Goal: Information Seeking & Learning: Check status

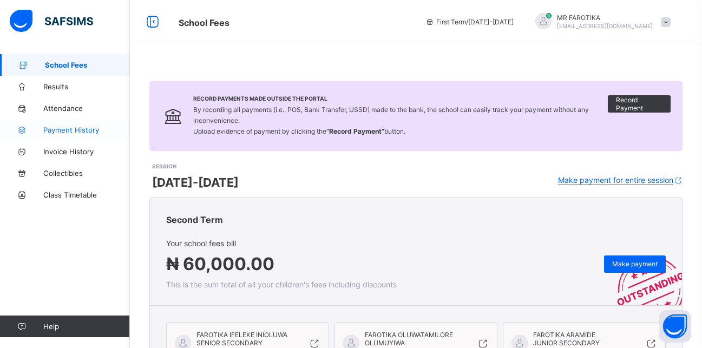
click at [70, 129] on span "Payment History" at bounding box center [86, 130] width 87 height 9
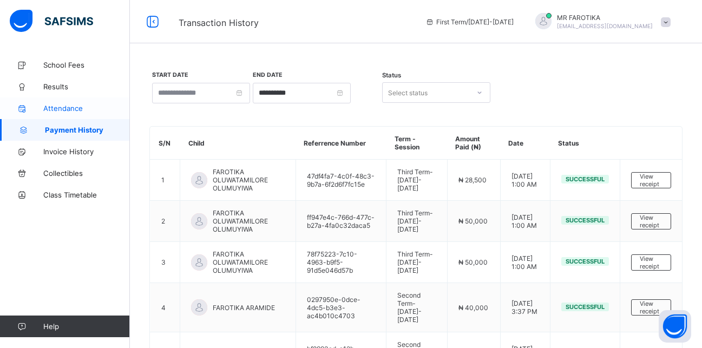
click at [58, 103] on link "Attendance" at bounding box center [65, 108] width 130 height 22
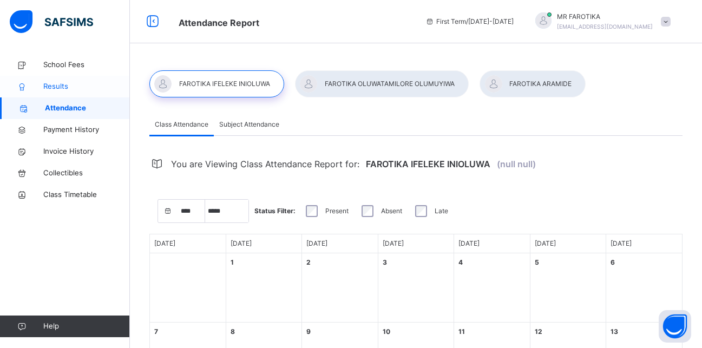
select select "****"
select select "*"
click at [57, 90] on span "Results" at bounding box center [86, 86] width 87 height 11
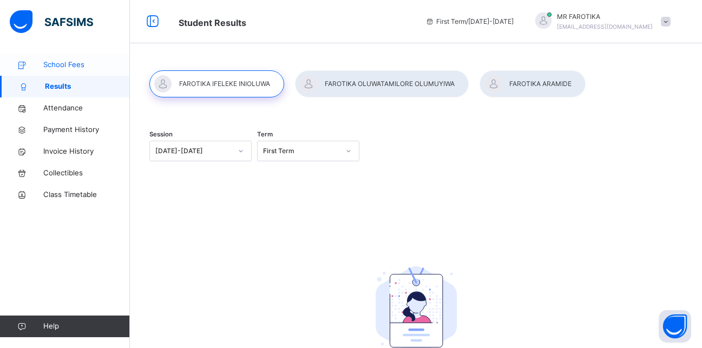
click at [71, 63] on span "School Fees" at bounding box center [86, 65] width 87 height 11
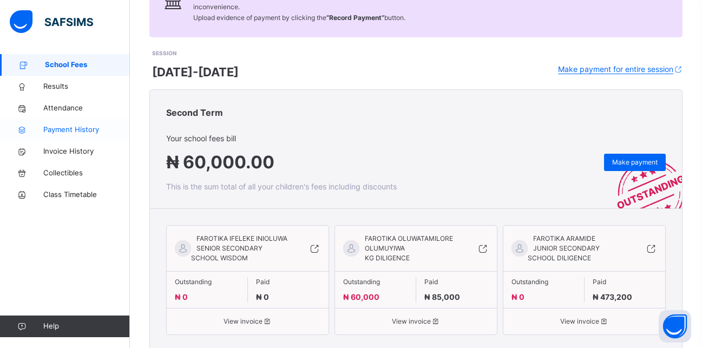
scroll to position [103, 0]
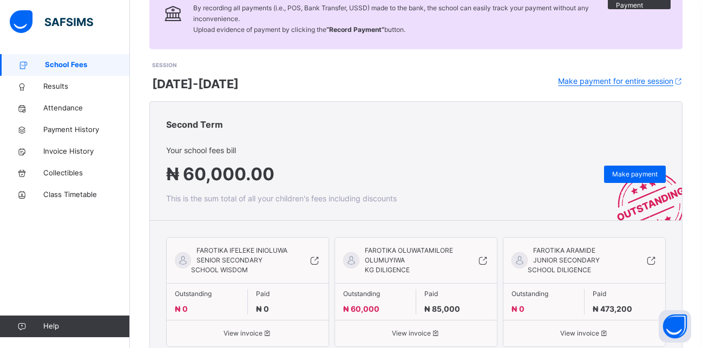
click at [575, 259] on span "JUNIOR SECONDARY SCHOOL DILIGENCE" at bounding box center [564, 265] width 72 height 18
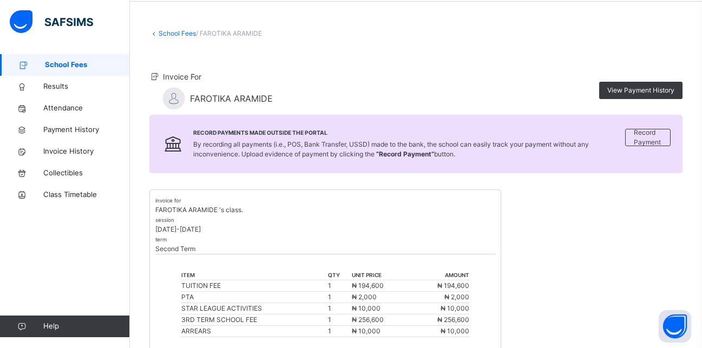
scroll to position [41, 0]
click at [65, 68] on span "School Fees" at bounding box center [87, 65] width 85 height 11
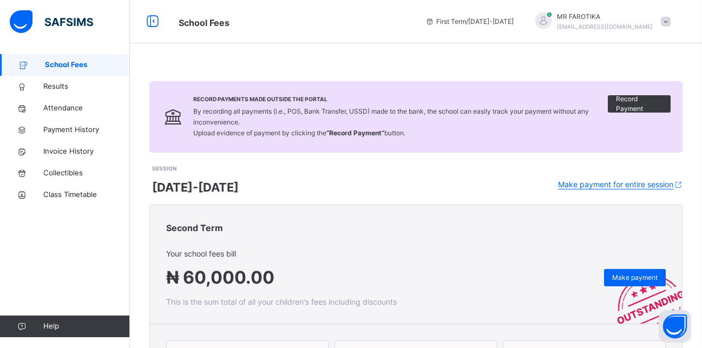
click at [670, 18] on span at bounding box center [666, 22] width 10 height 10
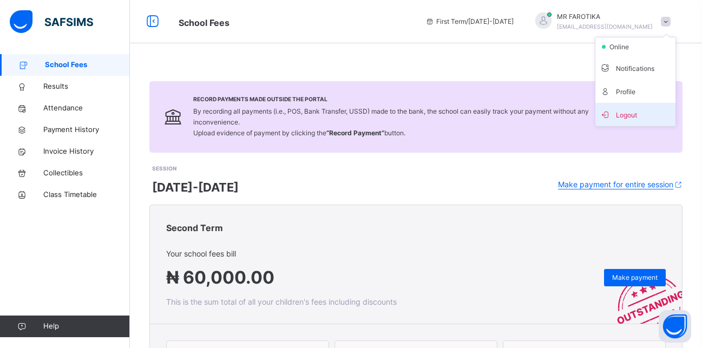
click at [630, 115] on span "Logout" at bounding box center [635, 114] width 71 height 15
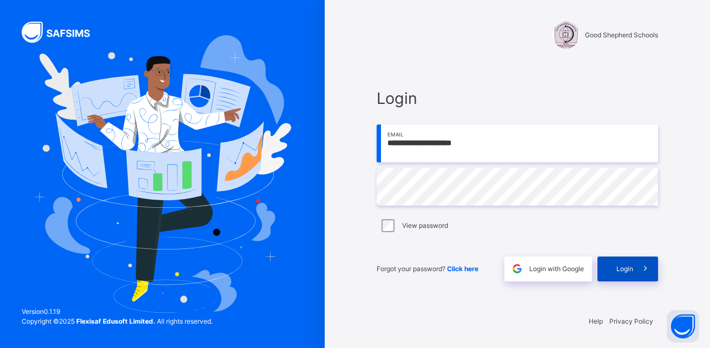
click at [610, 269] on div "Login" at bounding box center [627, 269] width 61 height 25
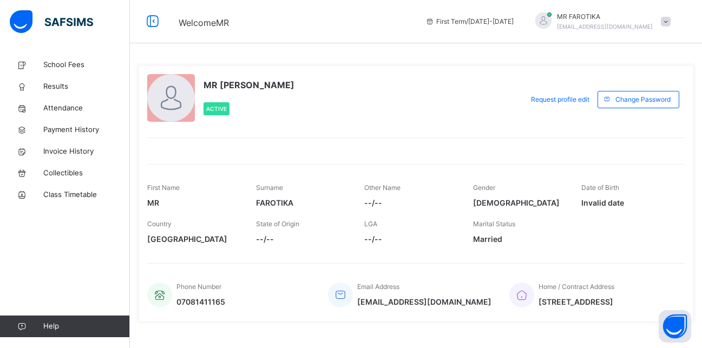
scroll to position [17, 0]
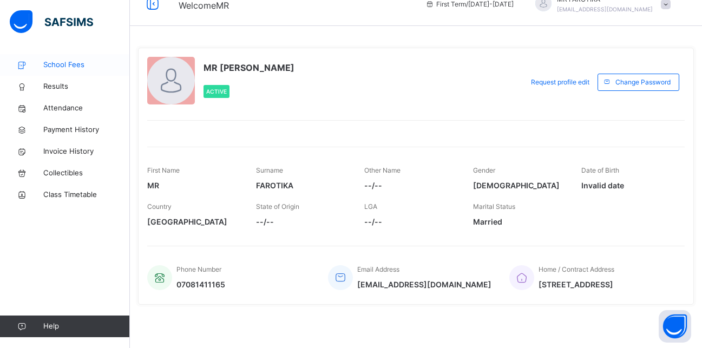
click at [62, 68] on span "School Fees" at bounding box center [86, 65] width 87 height 11
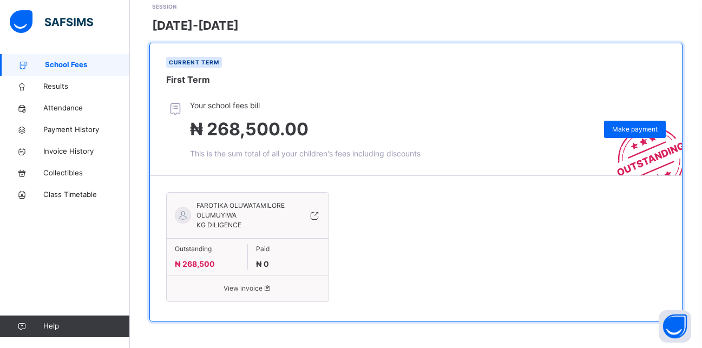
scroll to position [753, 0]
